Goal: Information Seeking & Learning: Find specific page/section

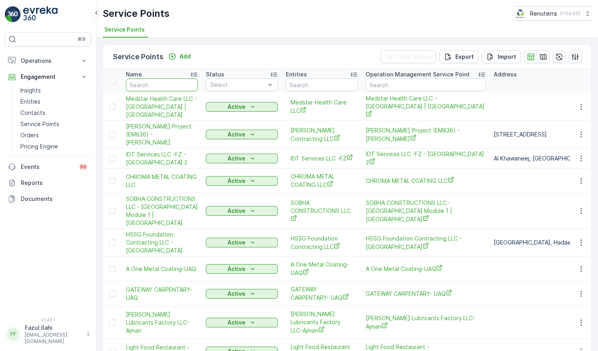
click at [165, 86] on input "text" at bounding box center [162, 84] width 72 height 13
click at [149, 83] on input "text" at bounding box center [162, 84] width 72 height 13
type input "s"
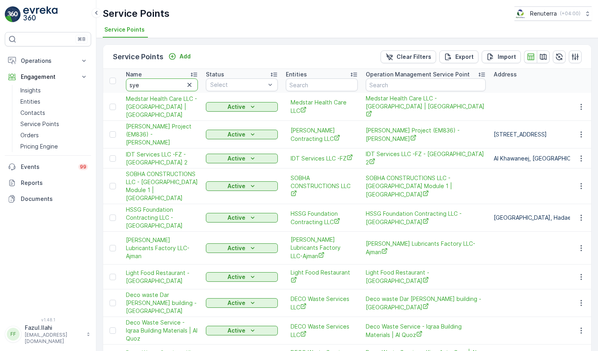
type input "syes"
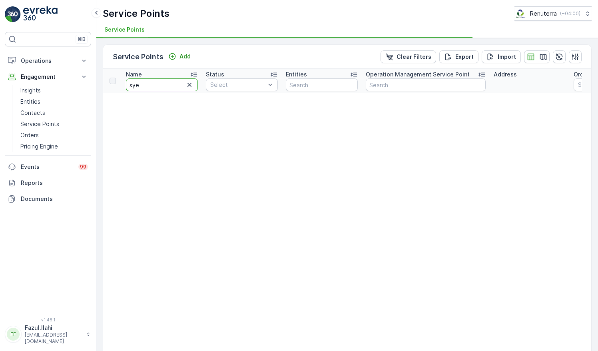
click at [160, 82] on input "sye" at bounding box center [162, 84] width 72 height 13
type input "[PERSON_NAME]"
type input "syeds"
click at [160, 82] on input "syeds" at bounding box center [162, 84] width 72 height 13
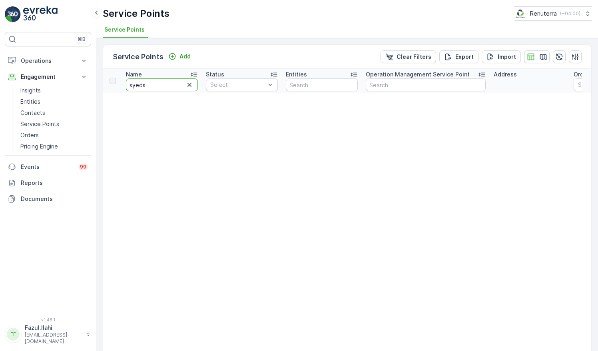
click at [160, 82] on input "syeds" at bounding box center [162, 84] width 72 height 13
type input "s"
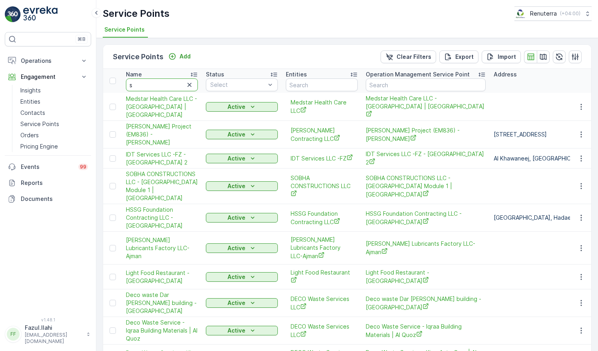
click at [160, 82] on input "s" at bounding box center [162, 84] width 72 height 13
type input "sa"
click at [160, 82] on input "sa" at bounding box center [162, 84] width 72 height 13
type input "saee"
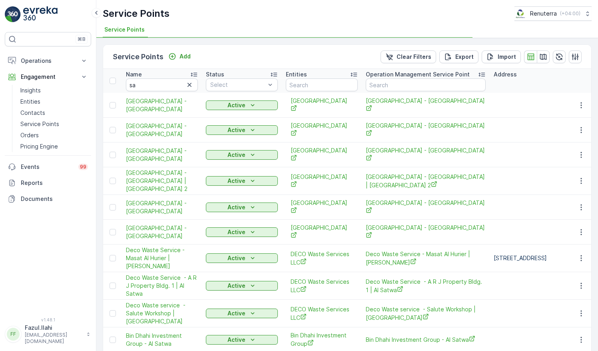
type input "saeed"
click at [164, 80] on input "saeed" at bounding box center [162, 84] width 72 height 13
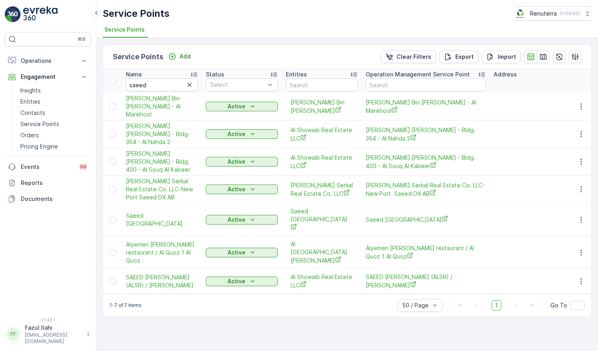
type input "saeed"
click at [155, 223] on span "Saeed [GEOGRAPHIC_DATA]" at bounding box center [162, 220] width 72 height 16
click at [323, 226] on span "Saeed [GEOGRAPHIC_DATA]" at bounding box center [322, 219] width 62 height 24
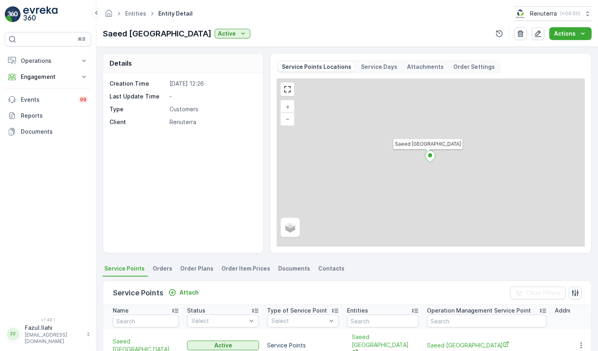
scroll to position [120, 0]
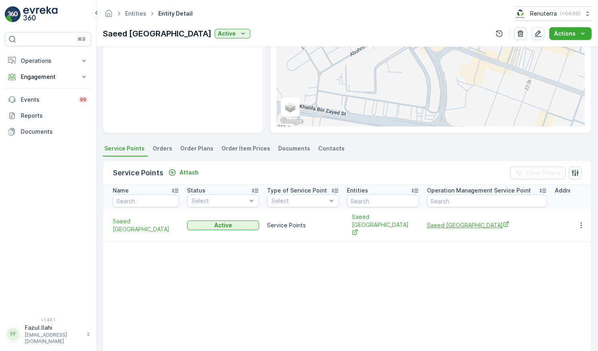
click at [484, 221] on span "Saeed [GEOGRAPHIC_DATA]" at bounding box center [487, 225] width 120 height 8
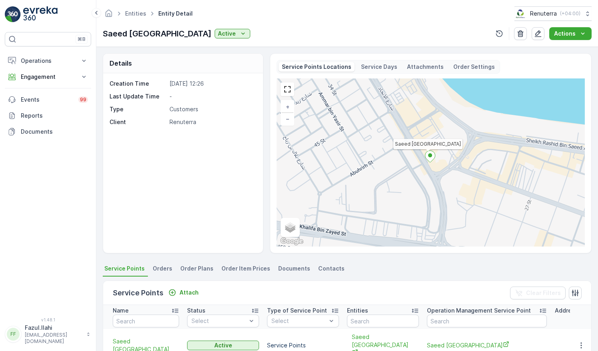
scroll to position [40, 0]
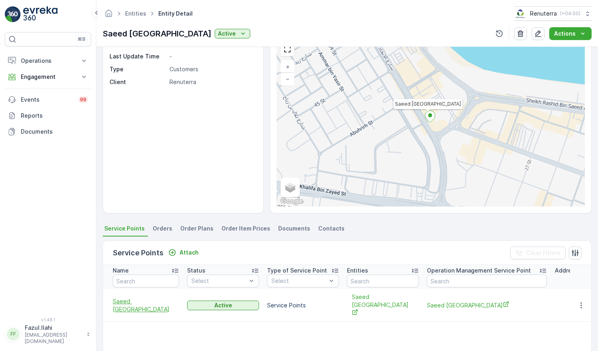
click at [163, 299] on span "Saeed [GEOGRAPHIC_DATA]" at bounding box center [146, 305] width 66 height 16
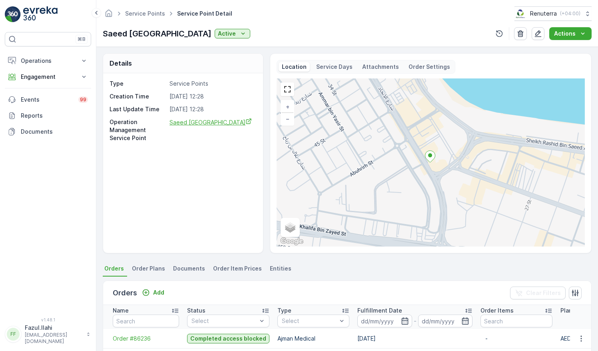
click at [206, 122] on span "Saeed [GEOGRAPHIC_DATA]" at bounding box center [211, 122] width 82 height 7
click at [236, 36] on p "Active" at bounding box center [227, 34] width 18 height 8
click at [199, 35] on p "Saeed [GEOGRAPHIC_DATA]" at bounding box center [157, 34] width 109 height 12
click at [66, 79] on p "Engagement" at bounding box center [48, 77] width 54 height 8
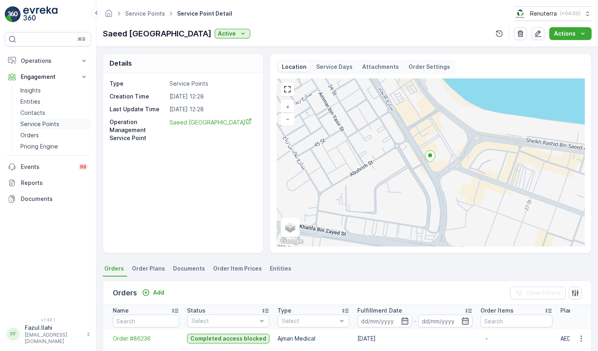
click at [57, 127] on p "Service Points" at bounding box center [39, 124] width 39 height 8
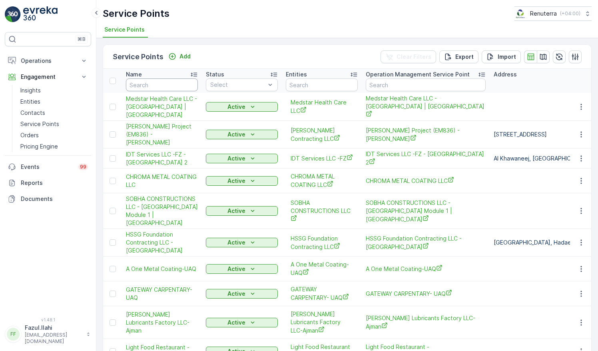
click at [155, 81] on input "text" at bounding box center [162, 84] width 72 height 13
type input "A"
click at [155, 81] on input "A" at bounding box center [162, 84] width 72 height 13
type input "AJM"
click at [155, 81] on input "AJM" at bounding box center [162, 84] width 72 height 13
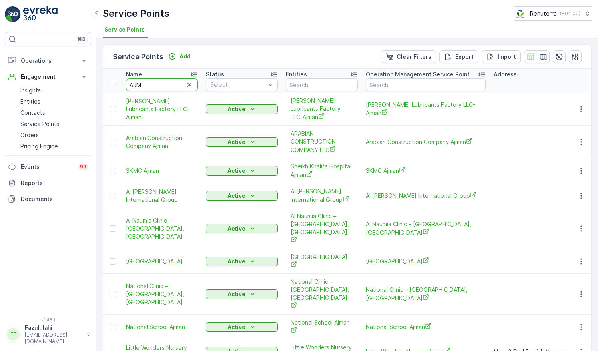
click at [155, 81] on input "AJM" at bounding box center [162, 84] width 72 height 13
click at [152, 88] on input "AJM" at bounding box center [162, 84] width 72 height 13
click at [74, 59] on p "Operations" at bounding box center [48, 61] width 54 height 8
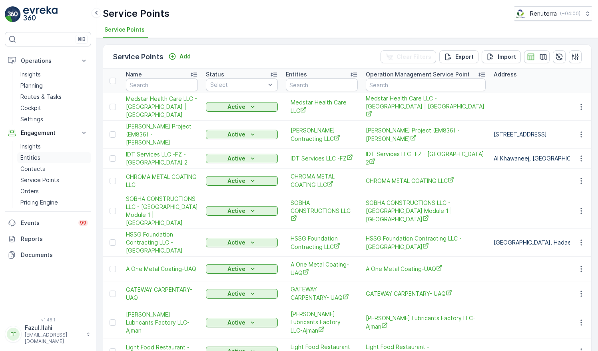
click at [52, 157] on link "Entities" at bounding box center [54, 157] width 74 height 11
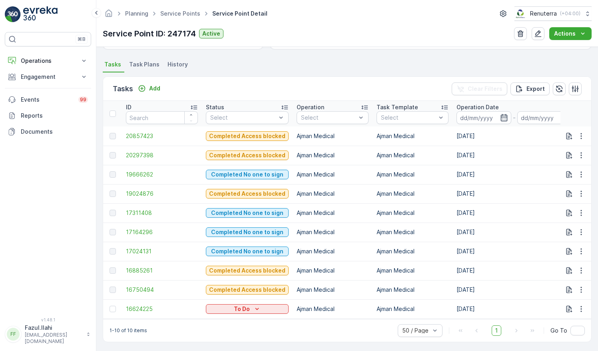
scroll to position [208, 0]
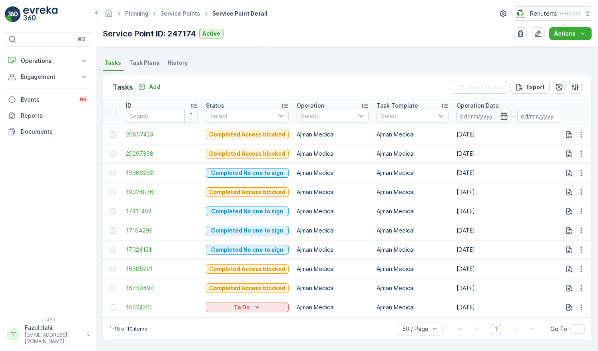
click at [141, 303] on span "16624225" at bounding box center [162, 307] width 72 height 8
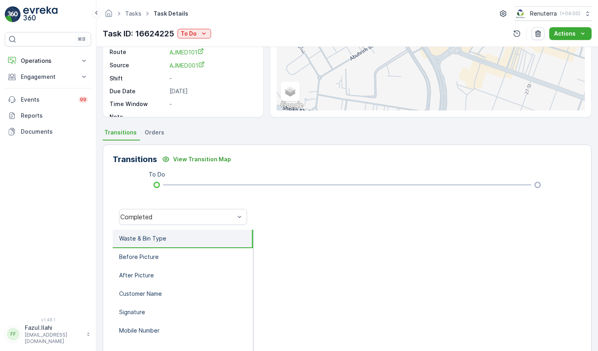
scroll to position [33, 0]
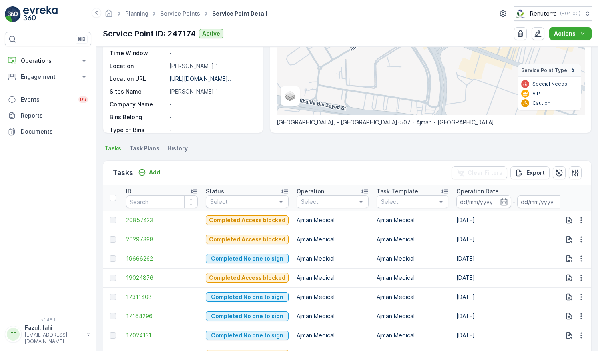
scroll to position [208, 0]
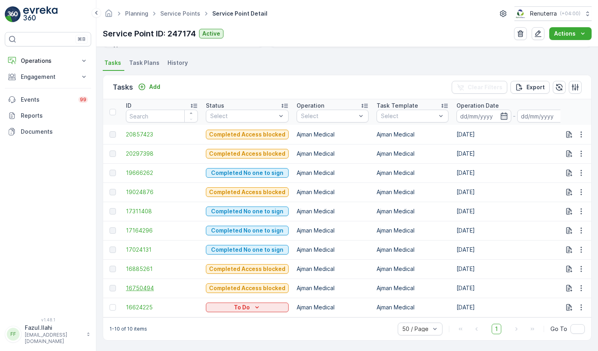
click at [138, 284] on span "16750494" at bounding box center [162, 288] width 72 height 8
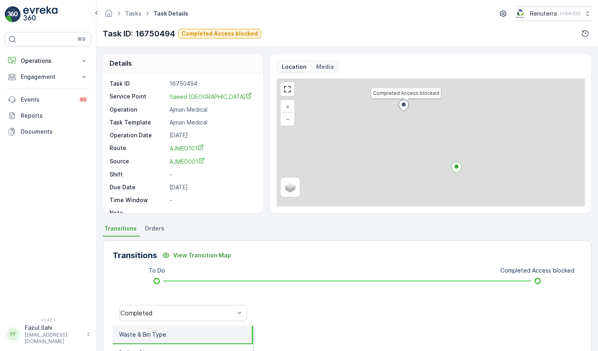
scroll to position [153, 0]
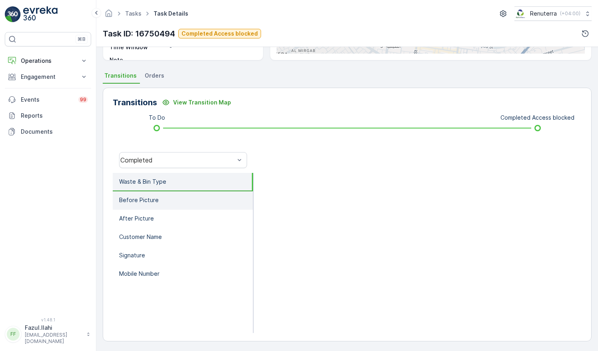
click at [149, 198] on p "Before Picture" at bounding box center [139, 200] width 40 height 8
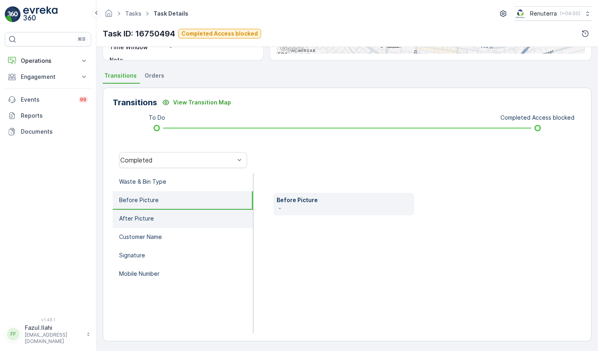
click at [146, 223] on li "After Picture" at bounding box center [183, 219] width 140 height 18
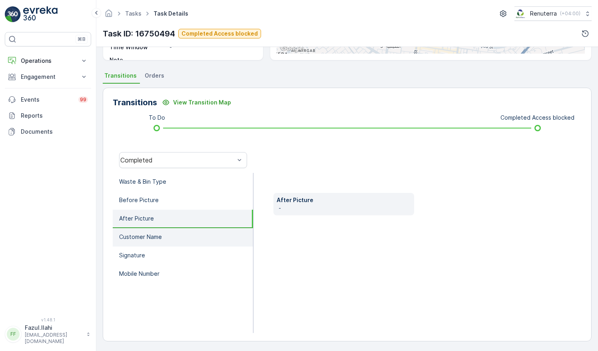
click at [148, 244] on li "Customer Name" at bounding box center [183, 237] width 140 height 18
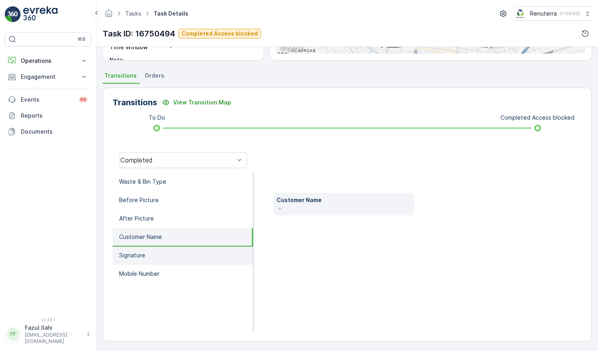
click at [146, 259] on li "Signature" at bounding box center [183, 255] width 140 height 18
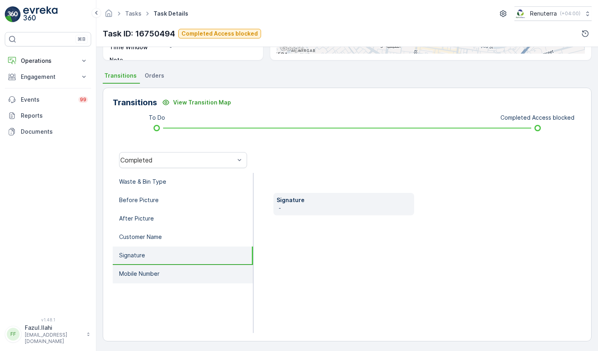
click at [151, 270] on p "Mobile Number" at bounding box center [139, 274] width 40 height 8
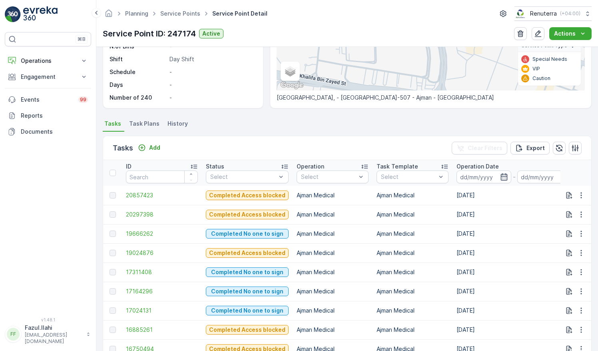
scroll to position [160, 0]
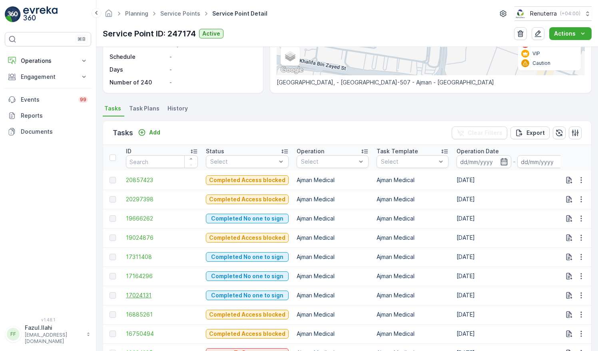
click at [137, 297] on span "17024131" at bounding box center [162, 295] width 72 height 8
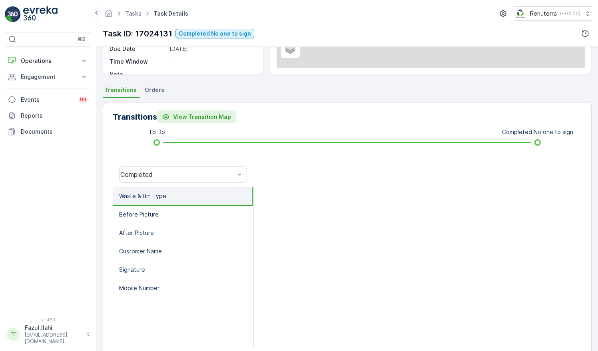
scroll to position [153, 0]
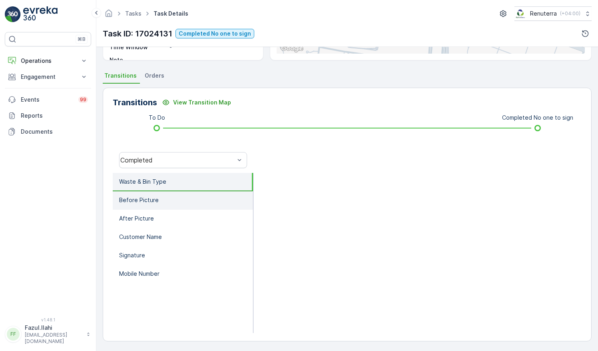
click at [164, 197] on li "Before Picture" at bounding box center [183, 200] width 140 height 18
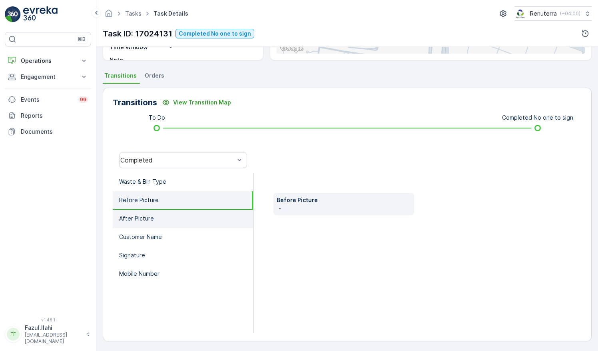
click at [164, 213] on li "After Picture" at bounding box center [183, 219] width 140 height 18
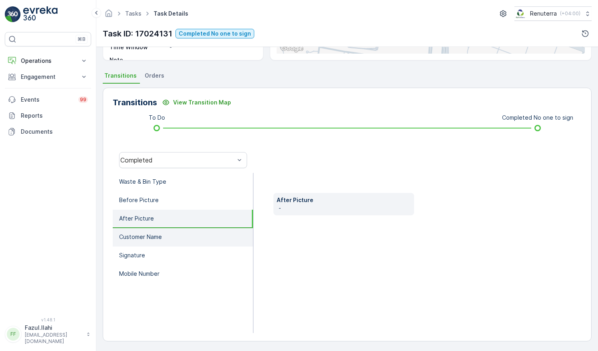
click at [165, 236] on li "Customer Name" at bounding box center [183, 237] width 140 height 18
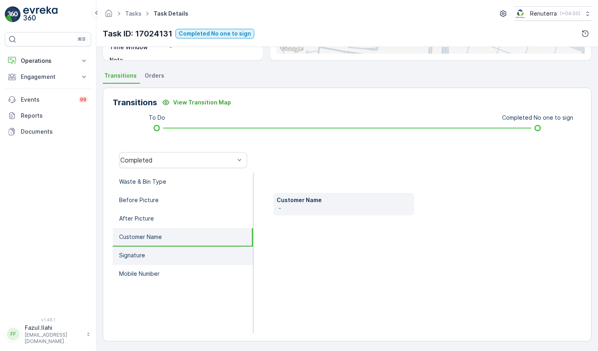
click at [166, 257] on li "Signature" at bounding box center [183, 255] width 140 height 18
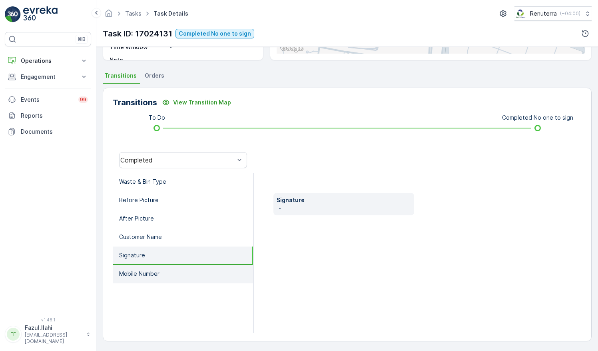
click at [166, 277] on li "Mobile Number" at bounding box center [183, 274] width 140 height 18
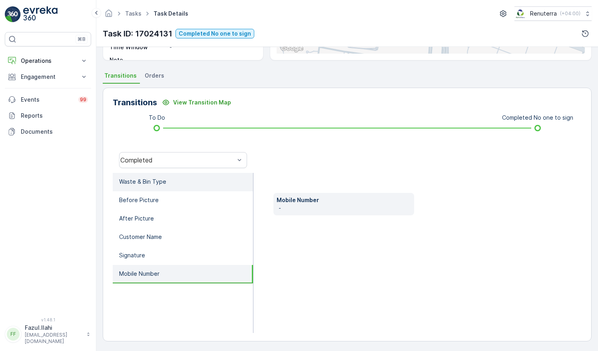
click at [148, 178] on p "Waste & Bin Type" at bounding box center [142, 182] width 47 height 8
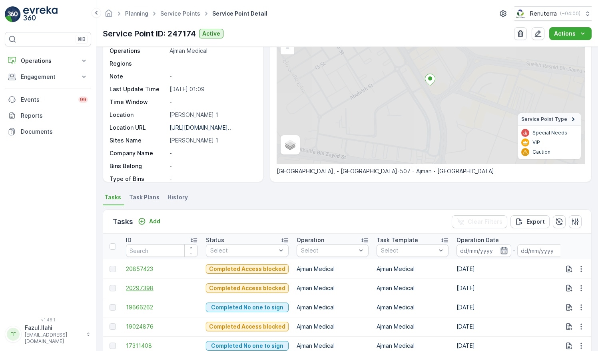
scroll to position [120, 0]
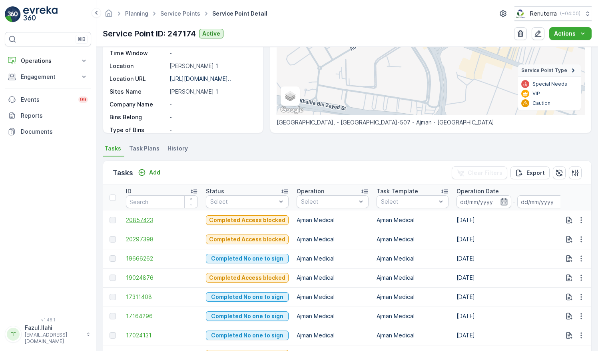
click at [144, 217] on span "20857423" at bounding box center [162, 220] width 72 height 8
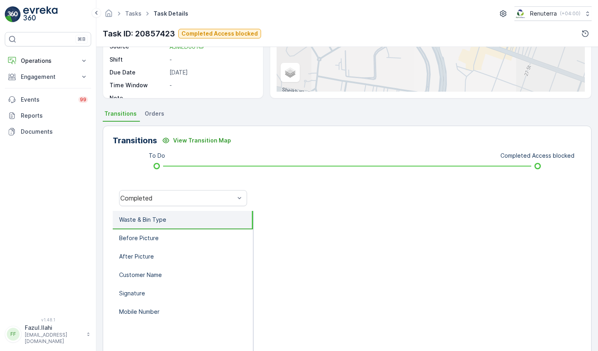
scroll to position [120, 0]
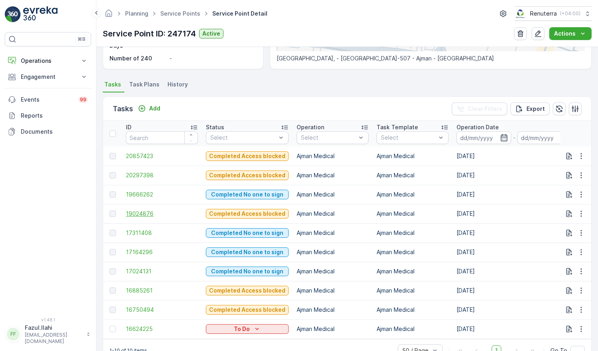
scroll to position [200, 0]
